Goal: Feedback & Contribution: Leave review/rating

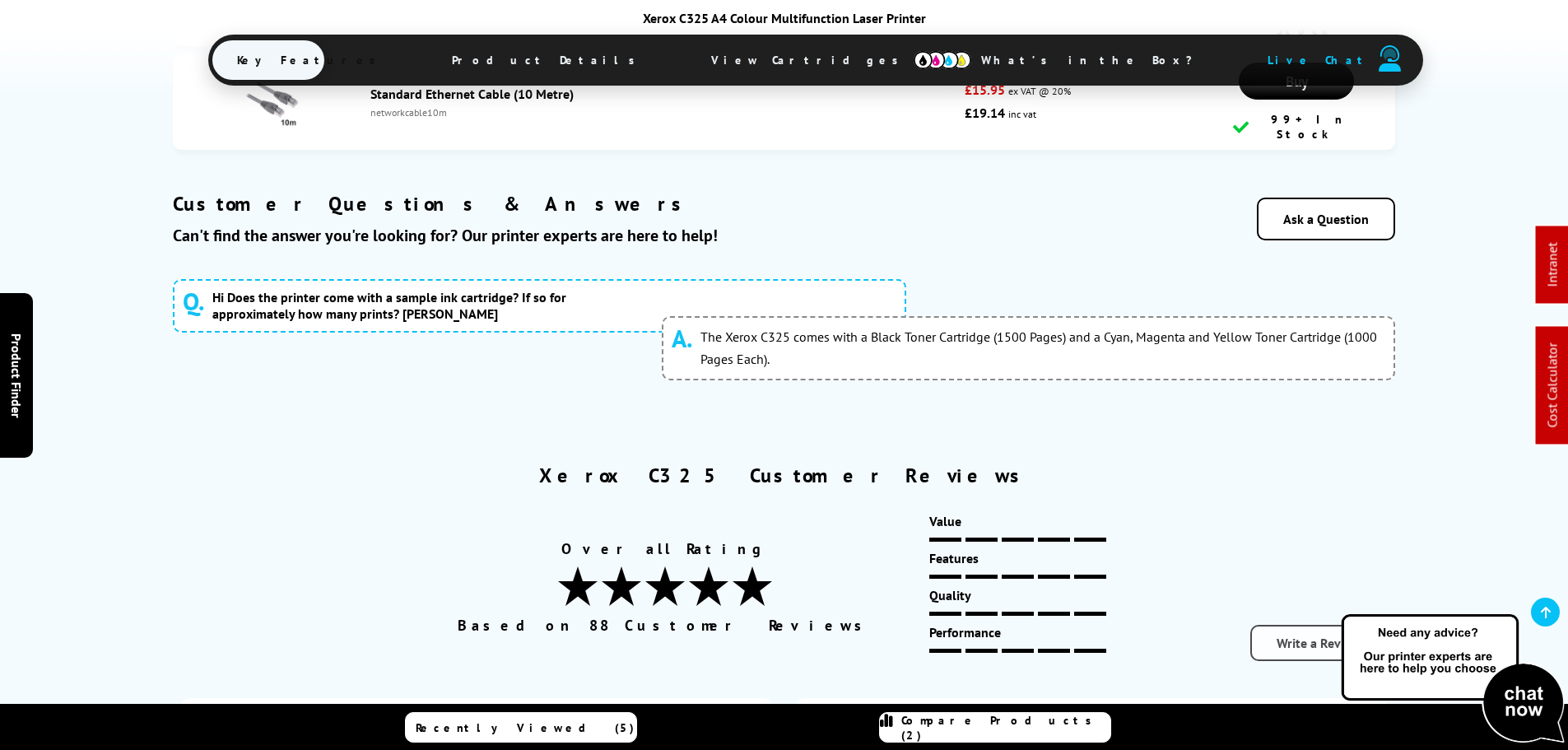
click at [1304, 625] on link "Write a Review" at bounding box center [1318, 642] width 137 height 36
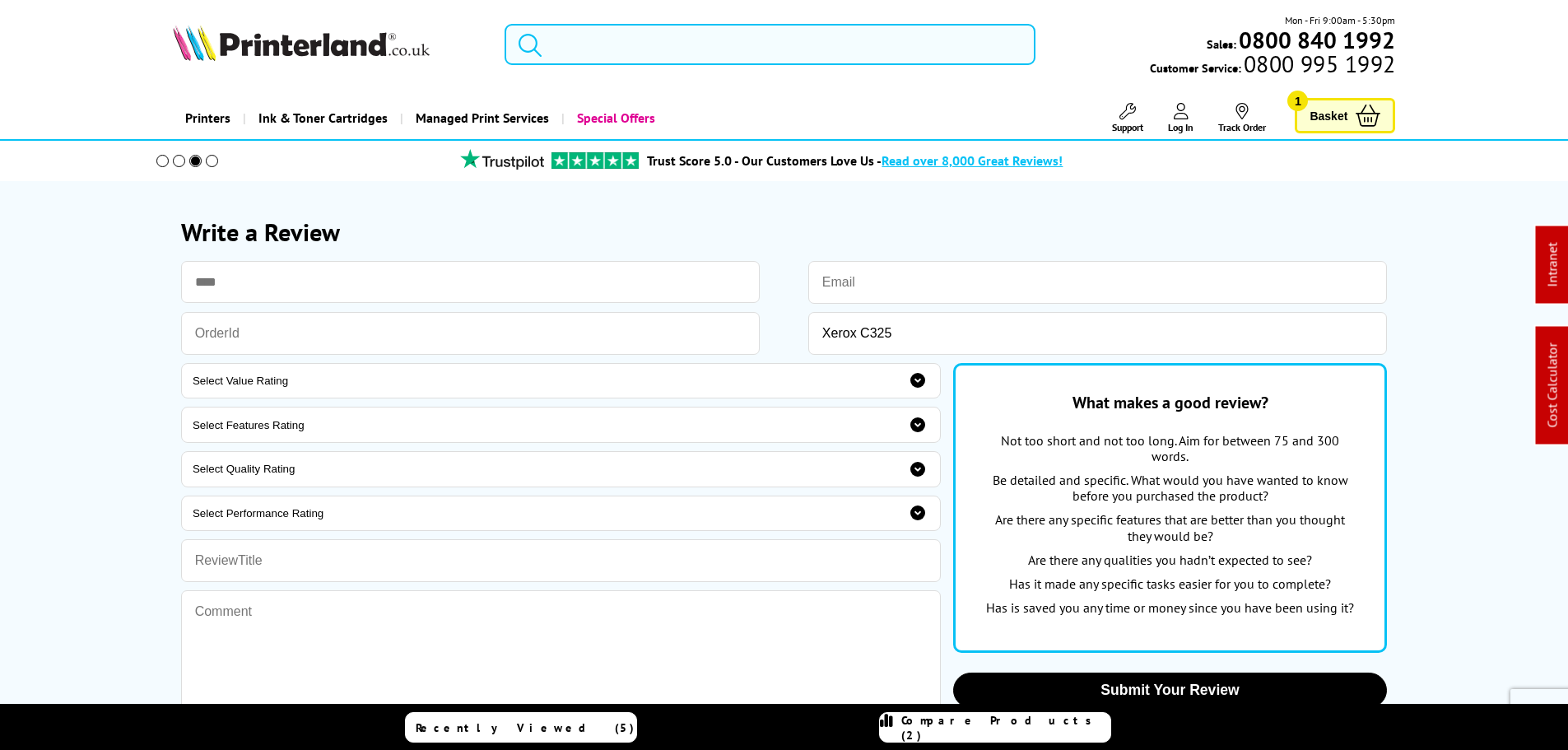
click at [619, 41] on input "search" at bounding box center [770, 45] width 531 height 41
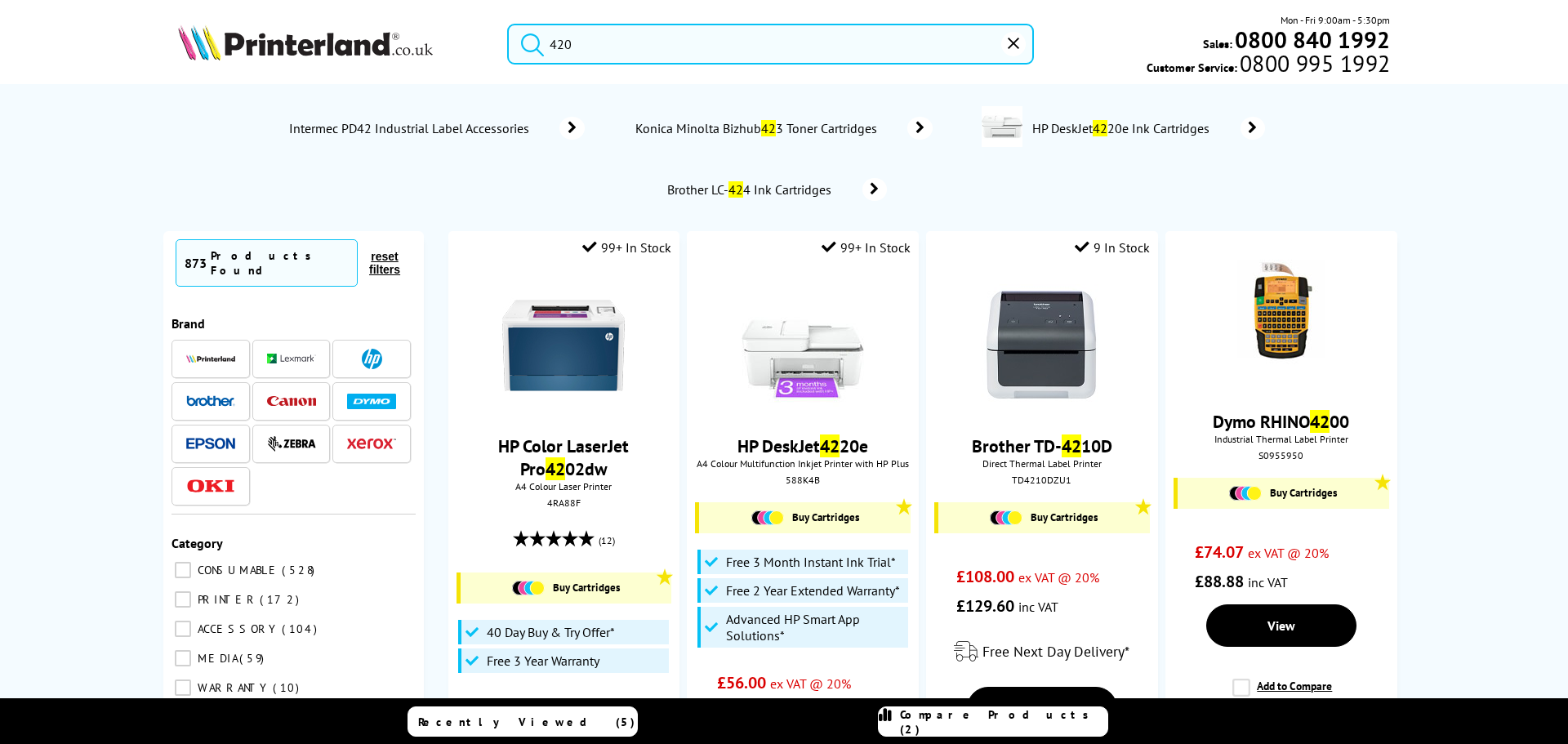
type input "4202"
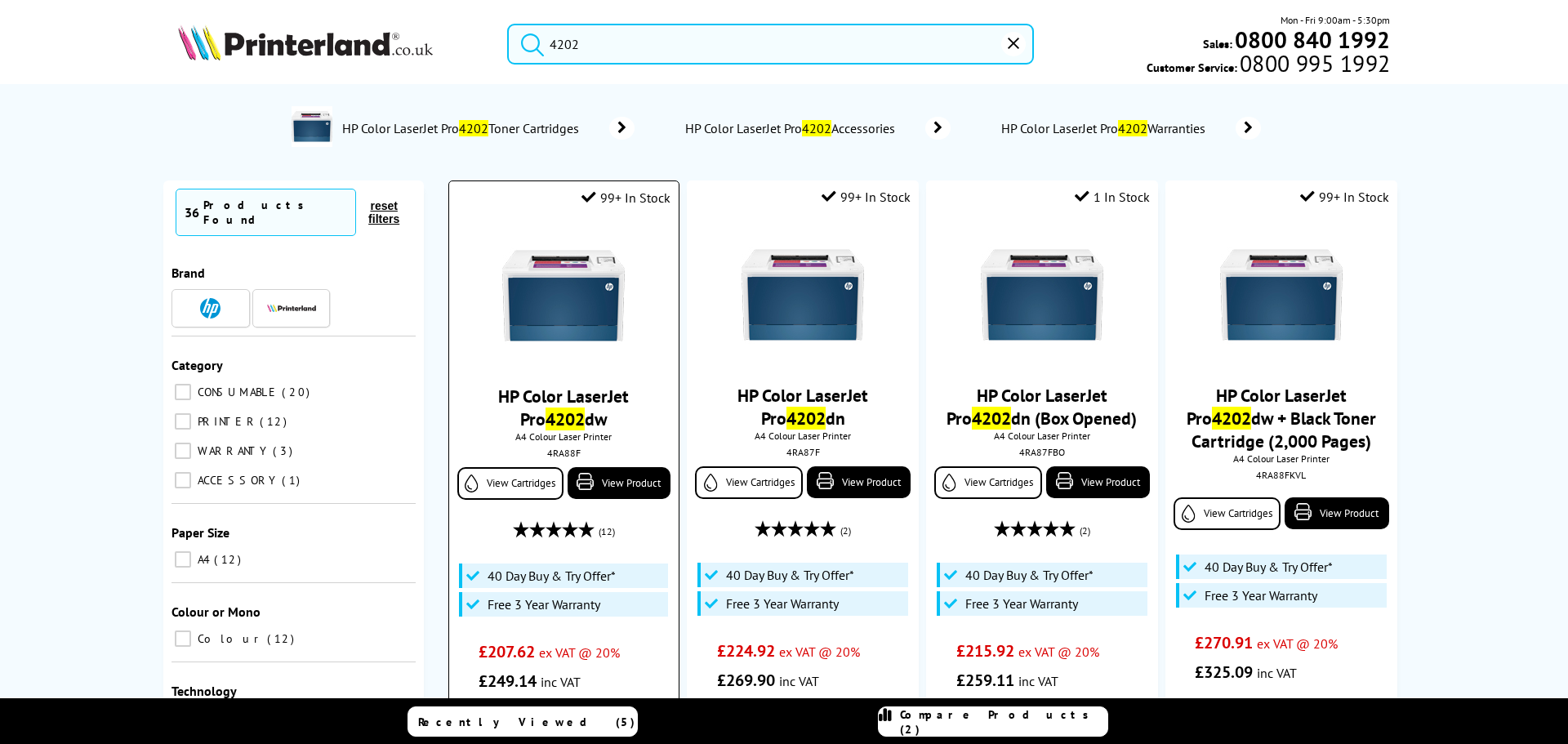
scroll to position [82, 0]
